Goal: Find specific page/section: Find specific page/section

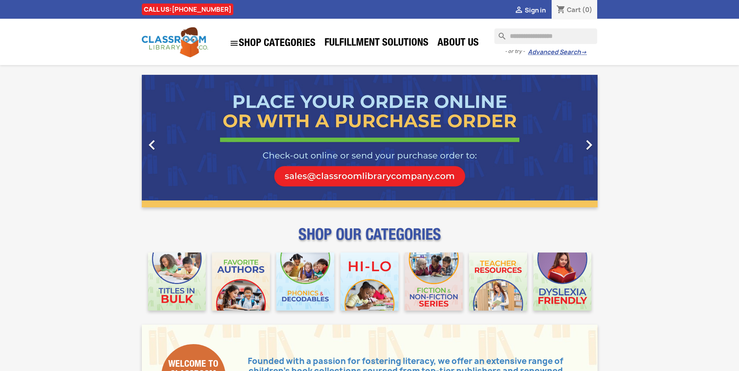
click at [549, 37] on input "Search" at bounding box center [545, 36] width 103 height 16
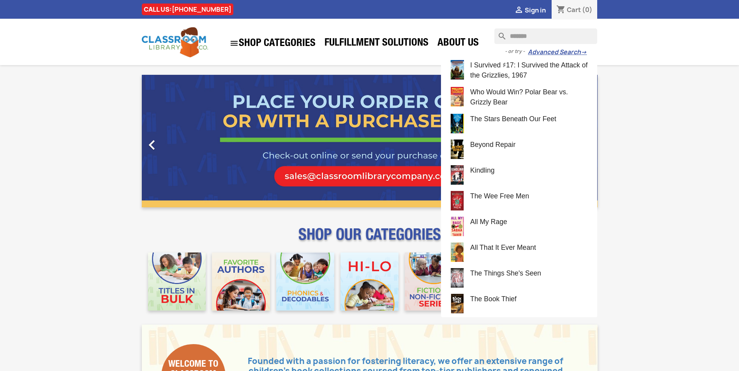
type input "*******"
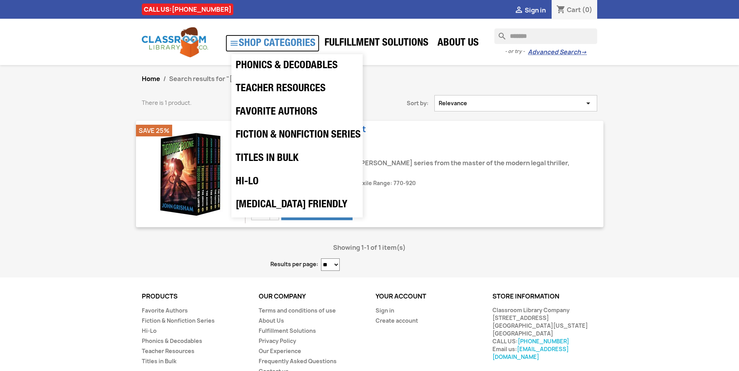
click at [269, 40] on link " SHOP CATEGORIES" at bounding box center [272, 43] width 94 height 17
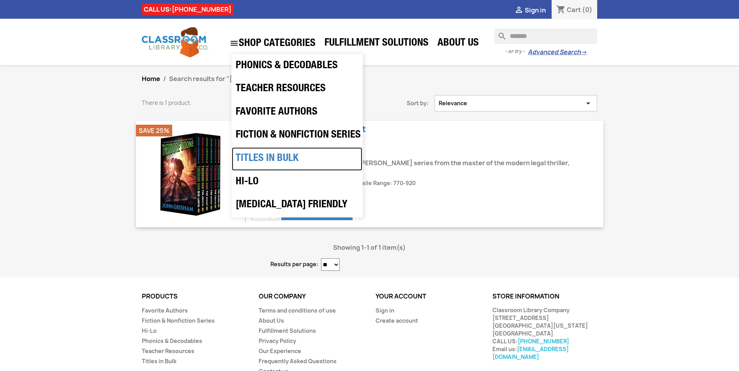
click at [281, 162] on link "Titles in Bulk" at bounding box center [297, 158] width 130 height 23
